Goal: Task Accomplishment & Management: Manage account settings

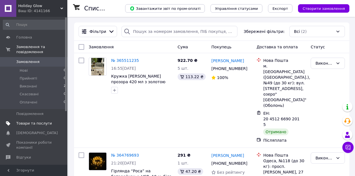
click at [32, 125] on span "Товари та послуги" at bounding box center [34, 123] width 36 height 5
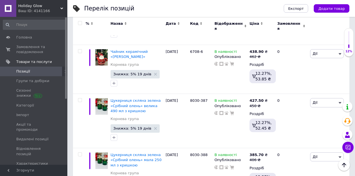
scroll to position [691, 0]
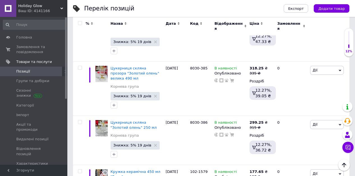
click at [80, 22] on input "checkbox" at bounding box center [80, 23] width 4 height 4
checkbox input "true"
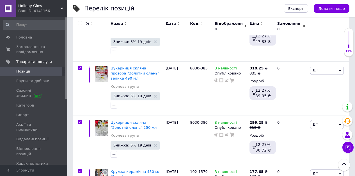
checkbox input "true"
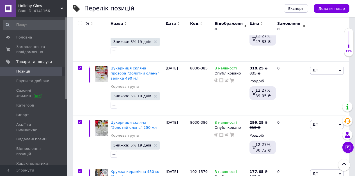
checkbox input "true"
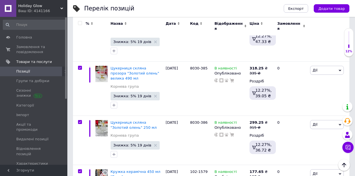
checkbox input "true"
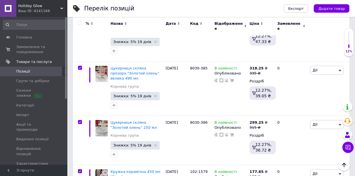
checkbox input "true"
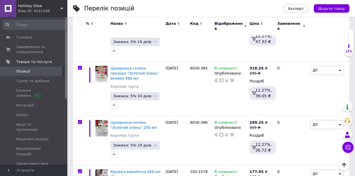
checkbox input "true"
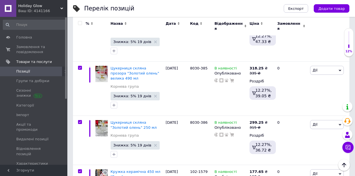
checkbox input "true"
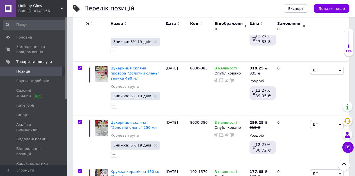
checkbox input "true"
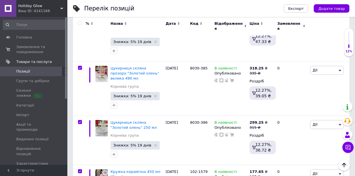
checkbox input "true"
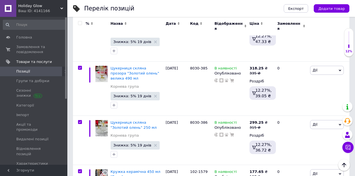
checkbox input "true"
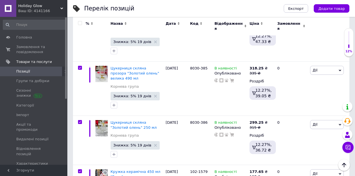
checkbox input "true"
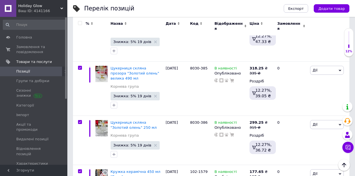
checkbox input "true"
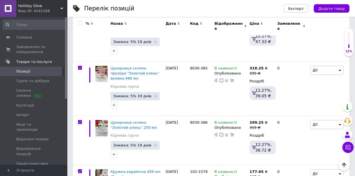
checkbox input "true"
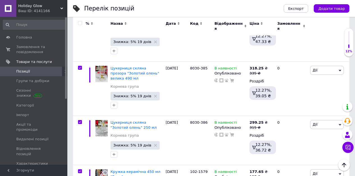
checkbox input "true"
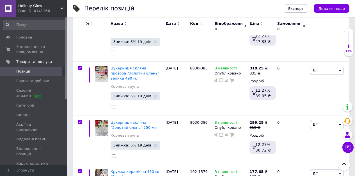
checkbox input "true"
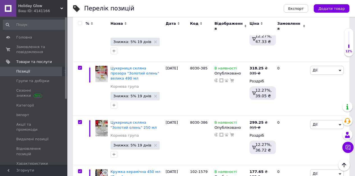
checkbox input "true"
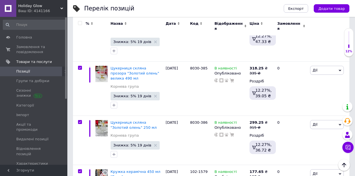
checkbox input "true"
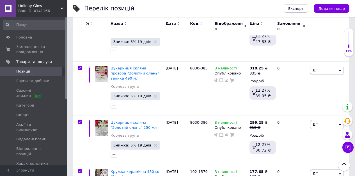
checkbox input "true"
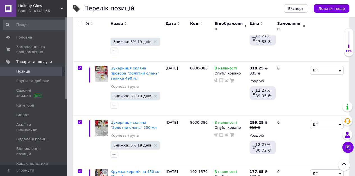
checkbox input "true"
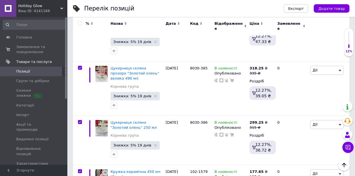
checkbox input "true"
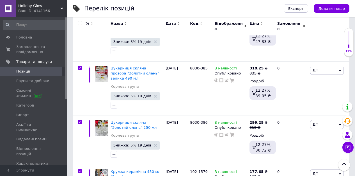
checkbox input "true"
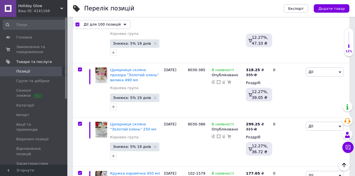
scroll to position [701, 0]
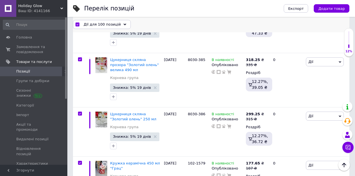
click at [95, 25] on span "Дії для 100 позицій" at bounding box center [102, 24] width 37 height 5
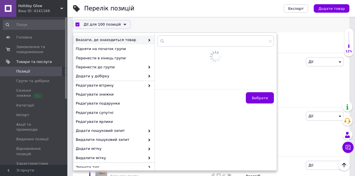
click at [140, 24] on div "Дії для 100 позицій Вибрати усі 129 позицій Вибрані всі 129 позицій Скасувати о…" at bounding box center [211, 24] width 277 height 9
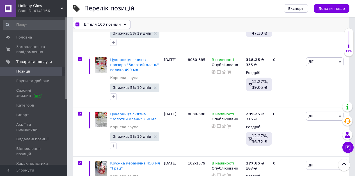
click at [113, 23] on span "Дії для 100 позицій" at bounding box center [102, 24] width 37 height 5
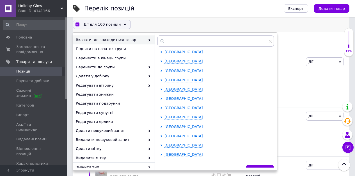
click at [143, 27] on div "Дії для 100 позицій Вибрати усі 129 позицій [GEOGRAPHIC_DATA] всі 129 позицій С…" at bounding box center [211, 24] width 277 height 9
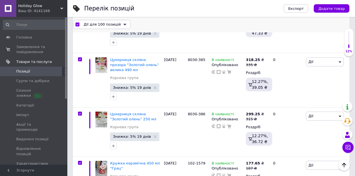
click at [104, 26] on span "Дії для 100 позицій" at bounding box center [102, 24] width 37 height 5
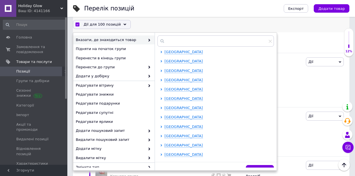
click at [140, 21] on div "Дії для 100 позицій Вибрати усі 129 позицій [GEOGRAPHIC_DATA] всі 129 позицій С…" at bounding box center [211, 24] width 277 height 9
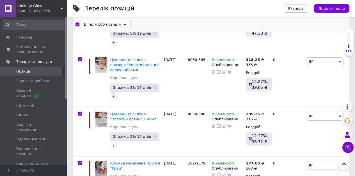
click at [78, 26] on input "checkbox" at bounding box center [78, 25] width 4 height 4
checkbox input "false"
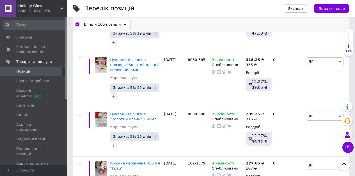
checkbox input "false"
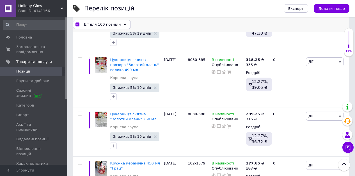
checkbox input "false"
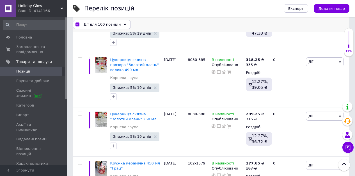
checkbox input "false"
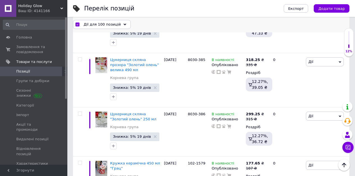
checkbox input "false"
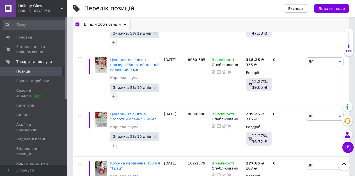
checkbox input "false"
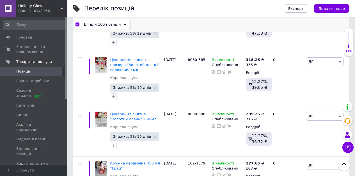
checkbox input "false"
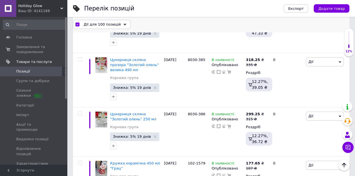
checkbox input "false"
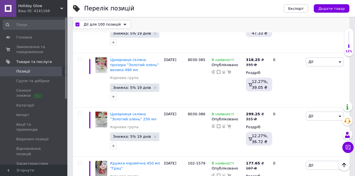
checkbox input "false"
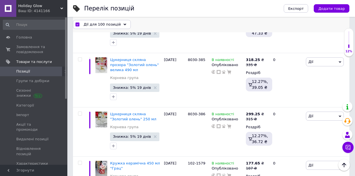
checkbox input "false"
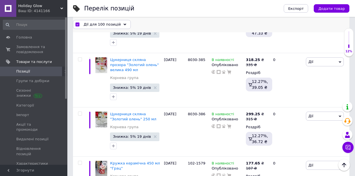
checkbox input "false"
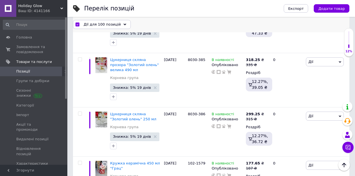
checkbox input "false"
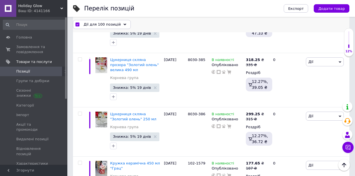
checkbox input "false"
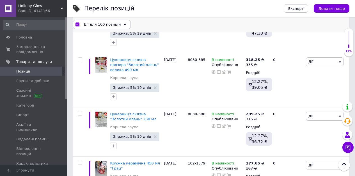
checkbox input "false"
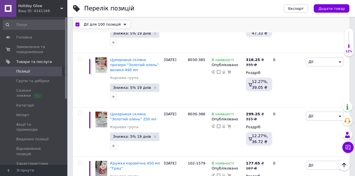
checkbox input "false"
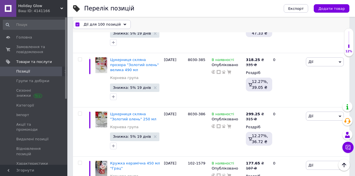
checkbox input "false"
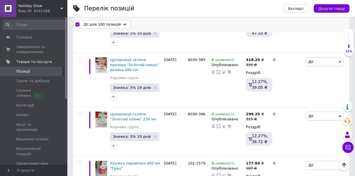
checkbox input "false"
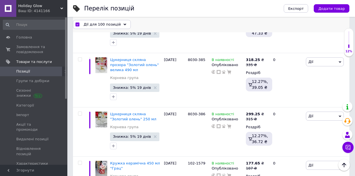
checkbox input "false"
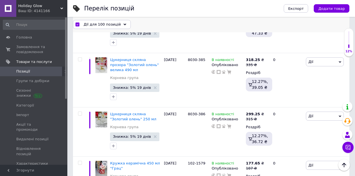
checkbox input "false"
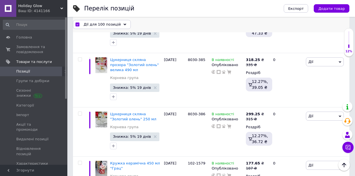
checkbox input "false"
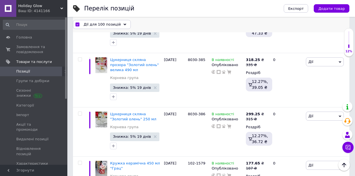
checkbox input "false"
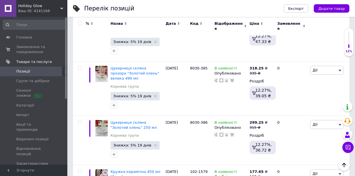
click at [83, 25] on div at bounding box center [79, 23] width 11 height 4
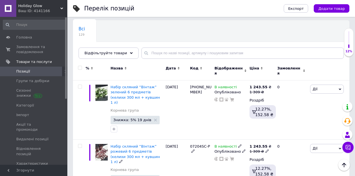
scroll to position [0, 0]
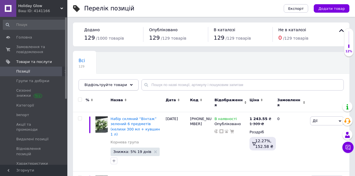
click at [108, 81] on div "Відфільтруйте товари" at bounding box center [109, 84] width 60 height 11
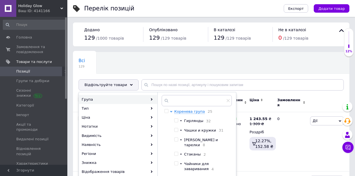
click at [169, 110] on div at bounding box center [167, 111] width 4 height 4
click at [166, 112] on input "checkbox" at bounding box center [167, 111] width 4 height 4
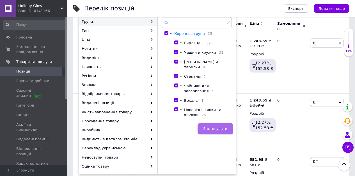
scroll to position [78, 0]
click at [214, 128] on span "Застосувати" at bounding box center [216, 128] width 24 height 4
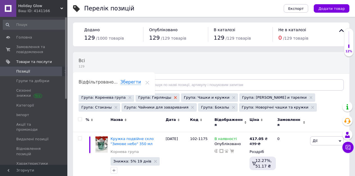
click at [174, 96] on icon at bounding box center [175, 97] width 3 height 3
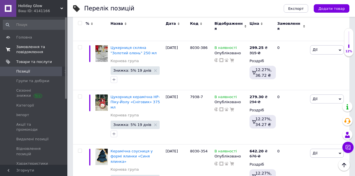
scroll to position [598, 0]
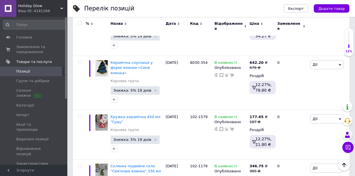
click at [81, 22] on input "checkbox" at bounding box center [80, 23] width 4 height 4
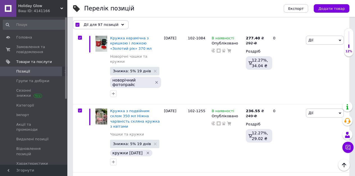
scroll to position [5747, 0]
